Goal: Task Accomplishment & Management: Manage account settings

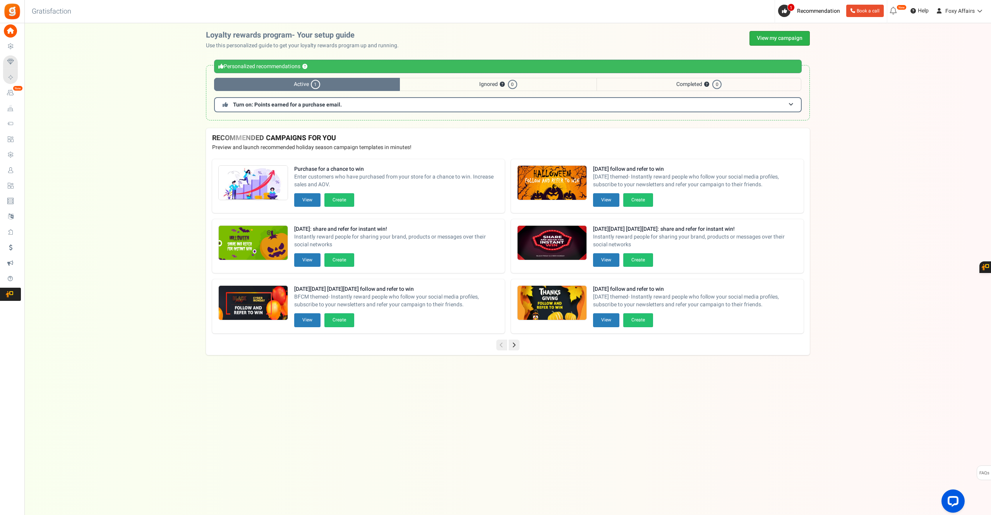
click at [793, 34] on link "View my campaign" at bounding box center [780, 38] width 60 height 15
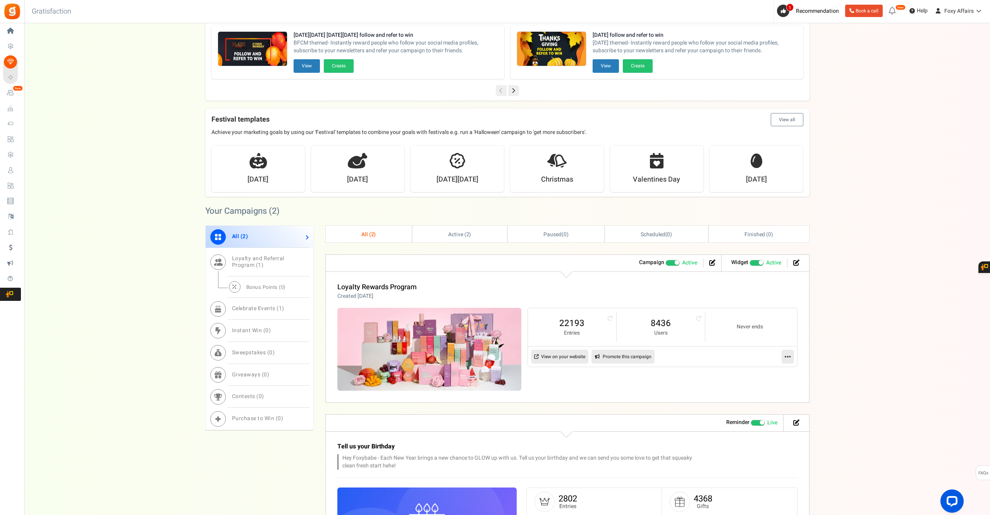
scroll to position [181, 0]
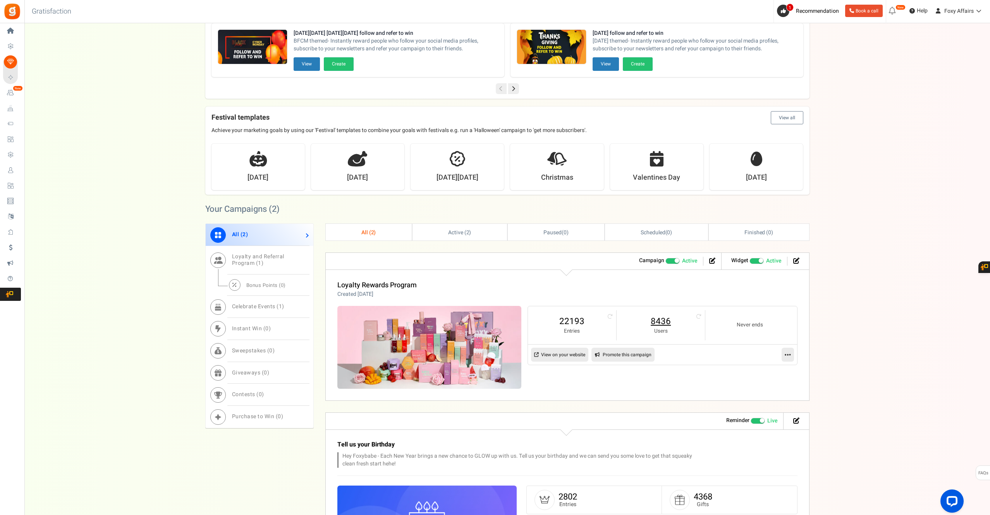
click at [661, 321] on link "8436" at bounding box center [660, 321] width 73 height 12
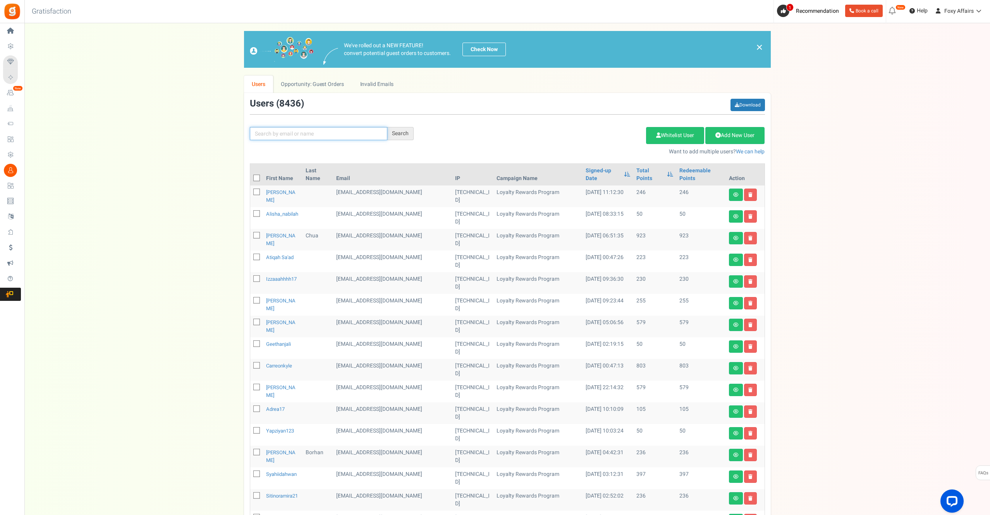
click at [320, 133] on input "text" at bounding box center [318, 133] width 137 height 13
paste input "[EMAIL_ADDRESS][DOMAIN_NAME]"
type input "[EMAIL_ADDRESS][DOMAIN_NAME]"
click at [395, 133] on div "Search" at bounding box center [400, 133] width 26 height 13
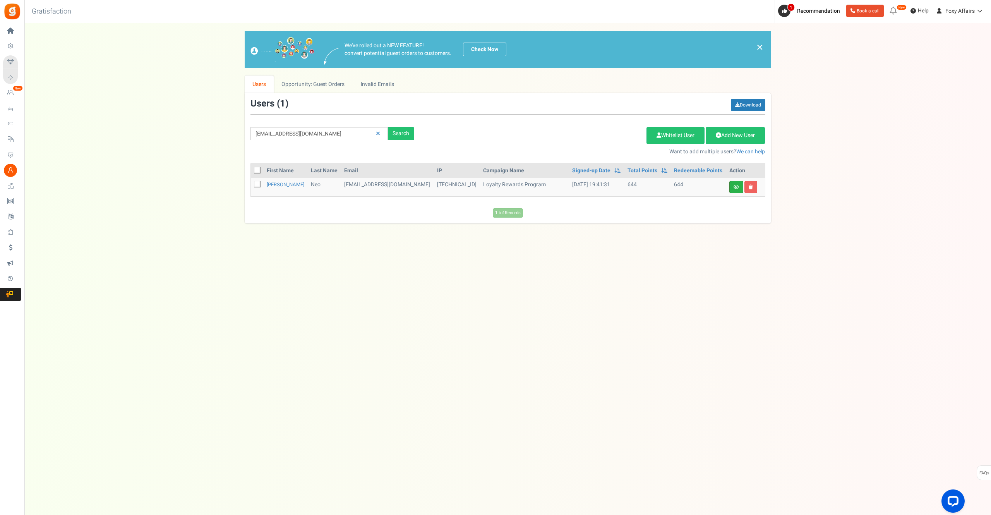
click at [736, 190] on link at bounding box center [737, 187] width 14 height 12
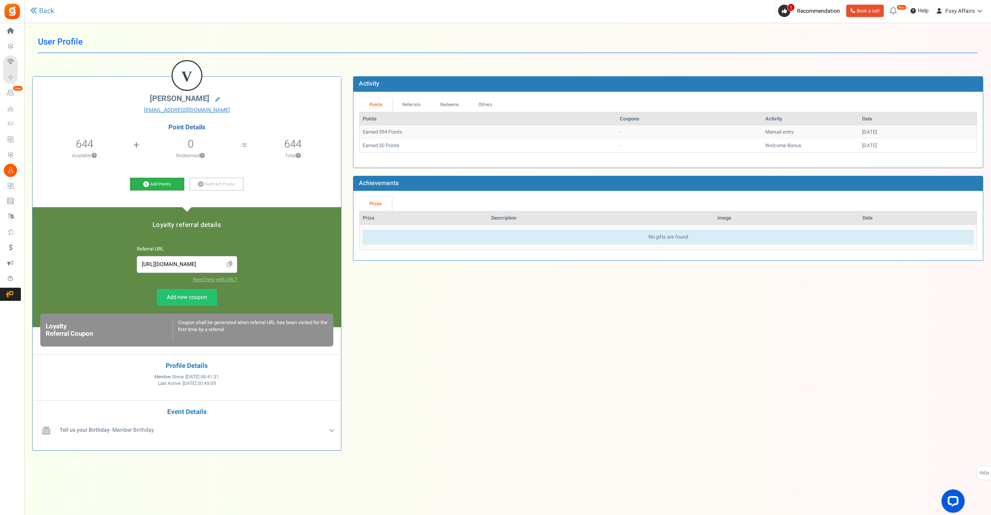
click at [148, 184] on icon at bounding box center [146, 184] width 6 height 6
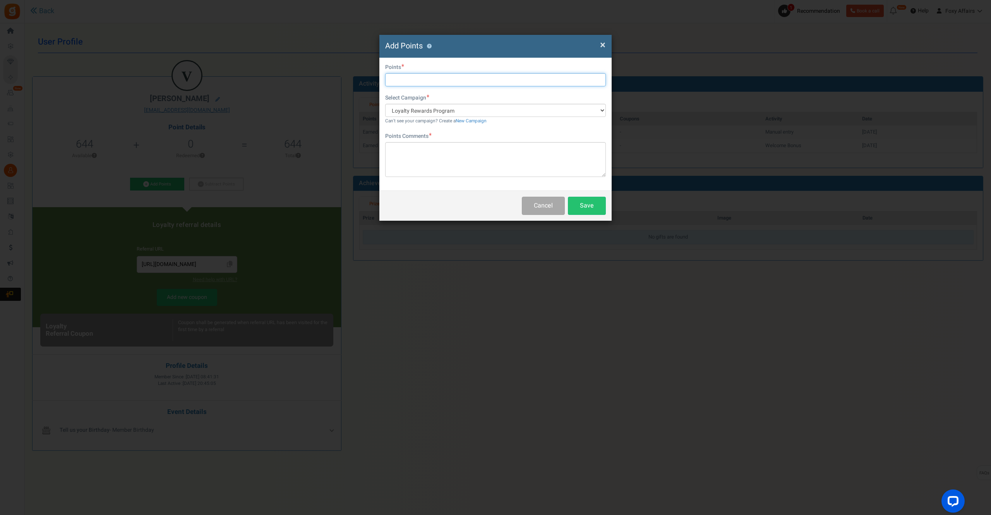
click at [440, 82] on input "text" at bounding box center [495, 79] width 221 height 13
click at [541, 205] on button "Cancel" at bounding box center [543, 206] width 43 height 18
